Goal: Find specific page/section: Find specific page/section

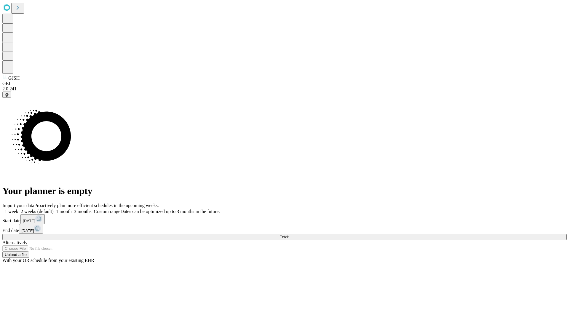
click at [289, 235] on span "Fetch" at bounding box center [284, 237] width 10 height 4
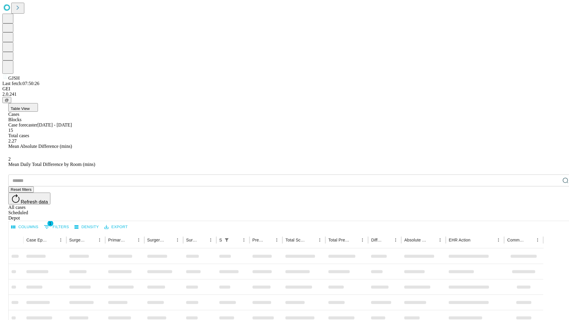
click at [553, 215] on div "Depot" at bounding box center [290, 217] width 564 height 5
